Goal: Task Accomplishment & Management: Use online tool/utility

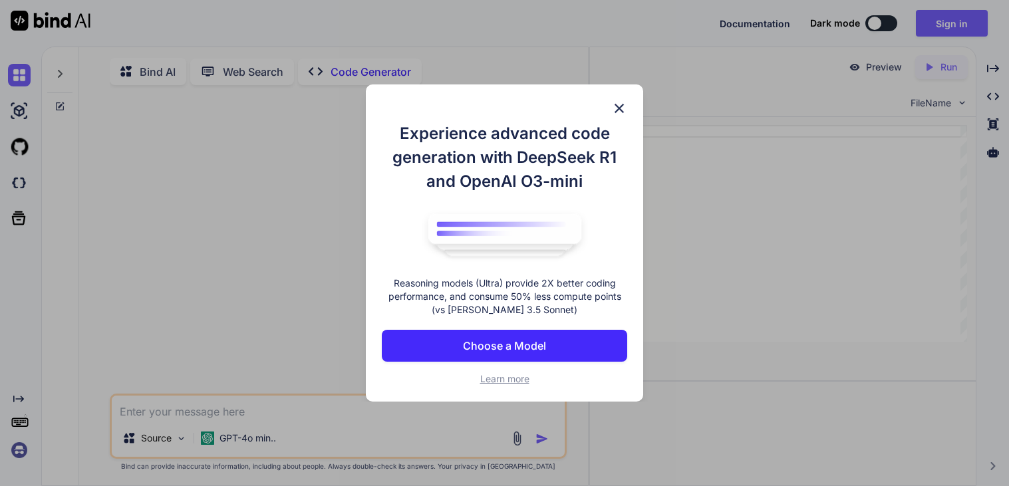
type textarea "x"
click at [617, 107] on img at bounding box center [619, 108] width 16 height 16
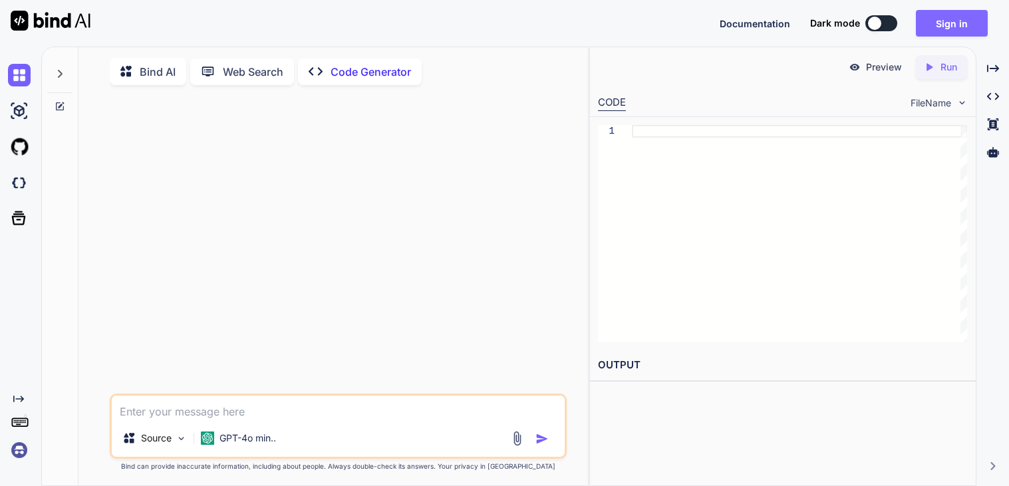
click at [960, 20] on button "Sign in" at bounding box center [952, 23] width 72 height 27
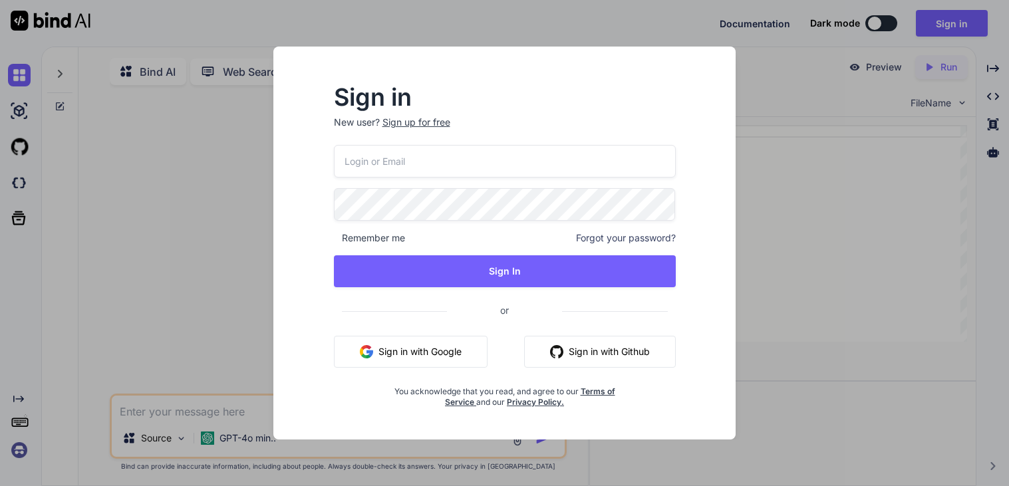
type input "ren23449@tutamail.com"
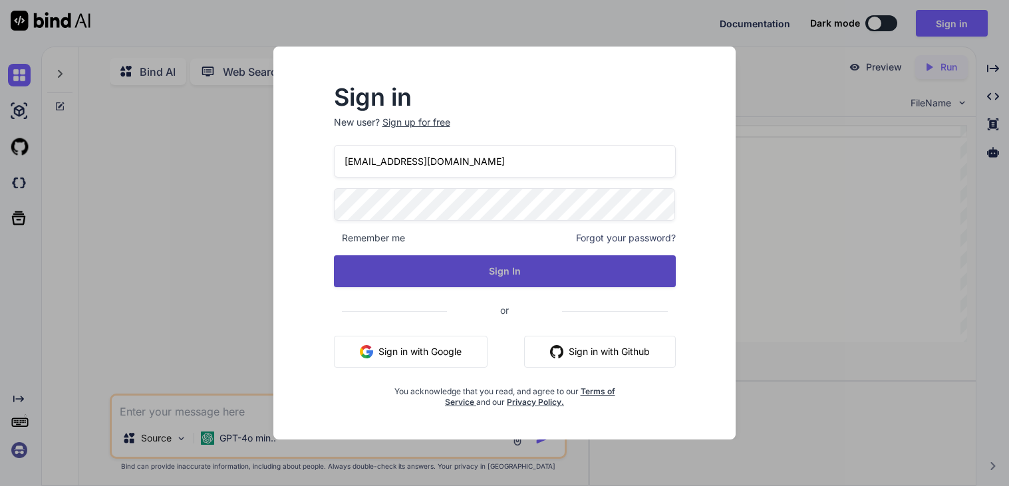
click at [479, 277] on button "Sign In" at bounding box center [505, 271] width 342 height 32
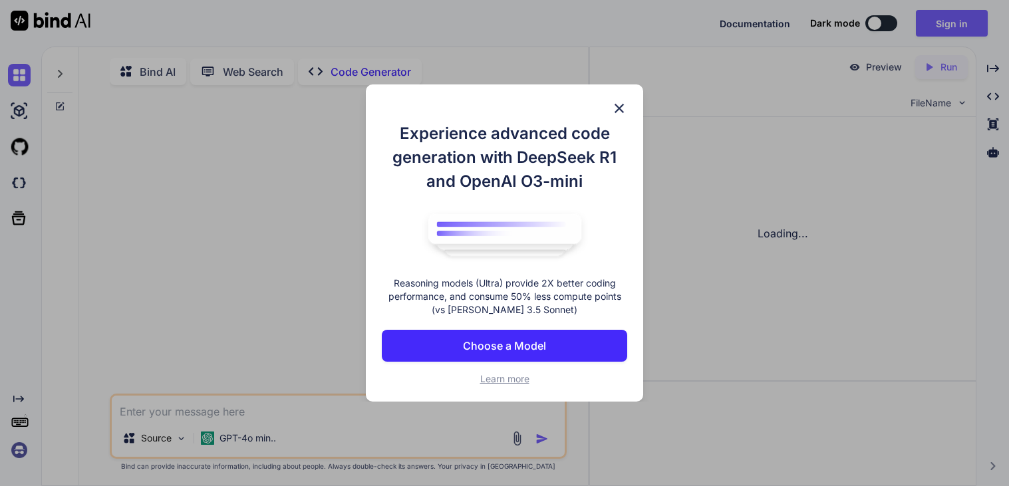
type textarea "x"
